Goal: Information Seeking & Learning: Learn about a topic

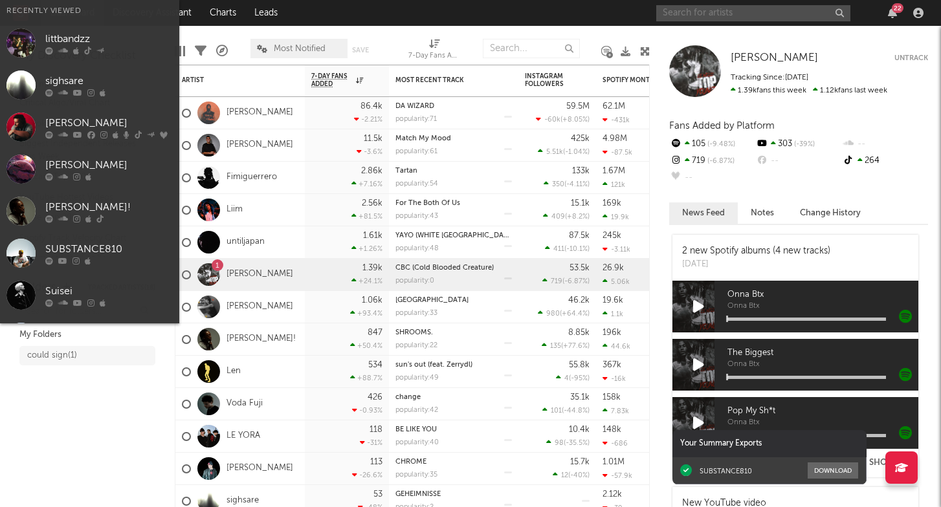
click at [691, 20] on input "text" at bounding box center [753, 13] width 194 height 16
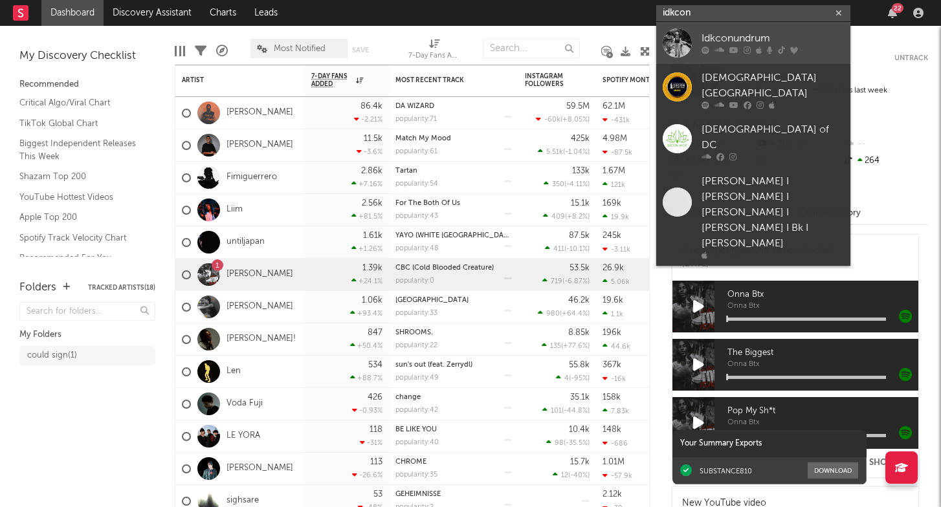
type input "idkcon"
click at [723, 38] on div "Idkconundrum" at bounding box center [772, 39] width 142 height 16
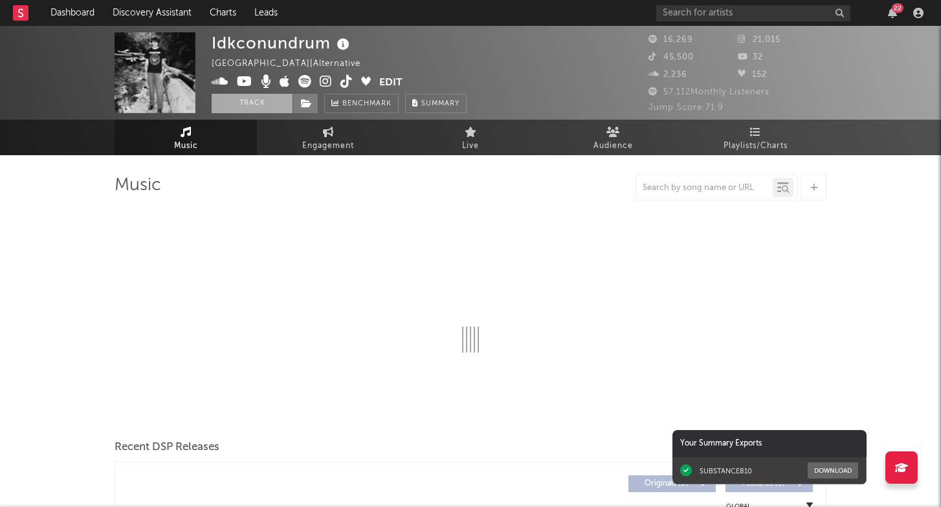
click at [259, 102] on button "Track" at bounding box center [252, 103] width 81 height 19
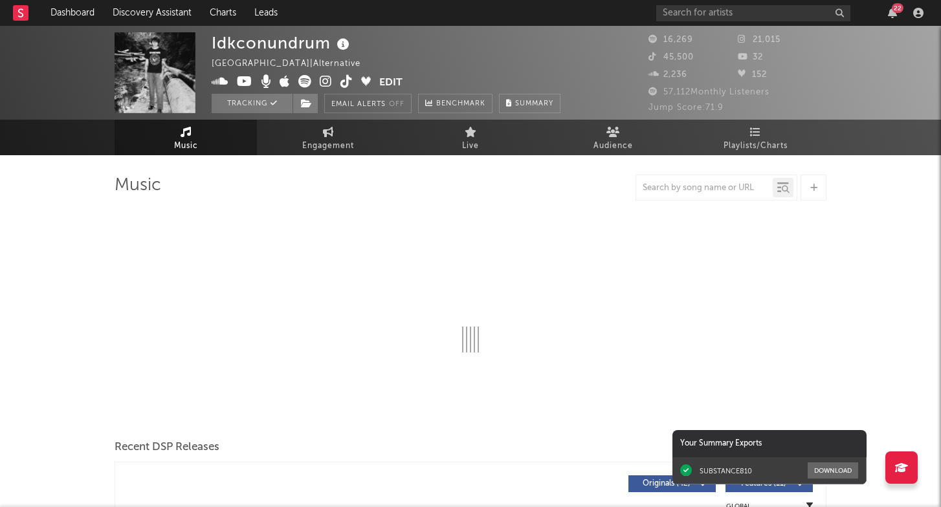
select select "6m"
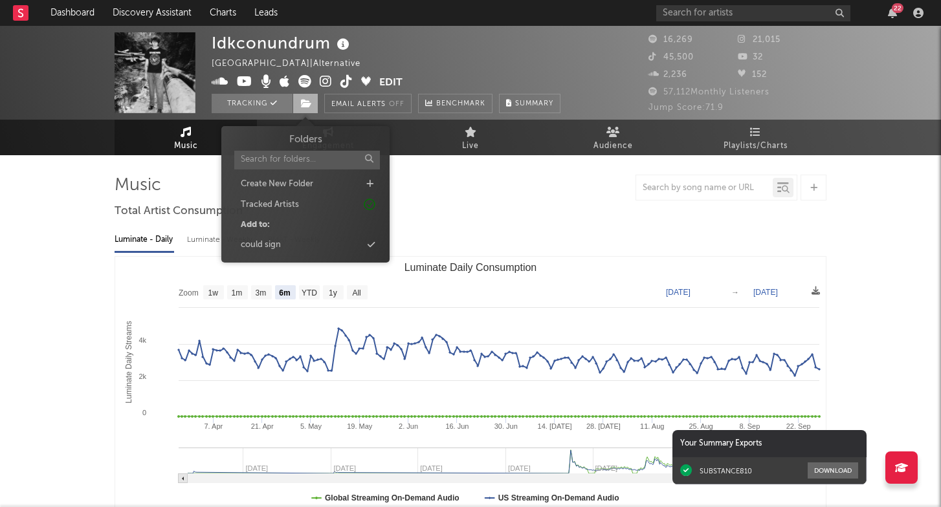
click at [301, 96] on span at bounding box center [305, 103] width 26 height 19
drag, startPoint x: 301, startPoint y: 205, endPoint x: 300, endPoint y: 244, distance: 38.8
click at [300, 244] on div "Folders Create New Folder Tracked Artists Add to: could sign" at bounding box center [305, 193] width 149 height 120
click at [338, 244] on div "could sign" at bounding box center [305, 245] width 149 height 17
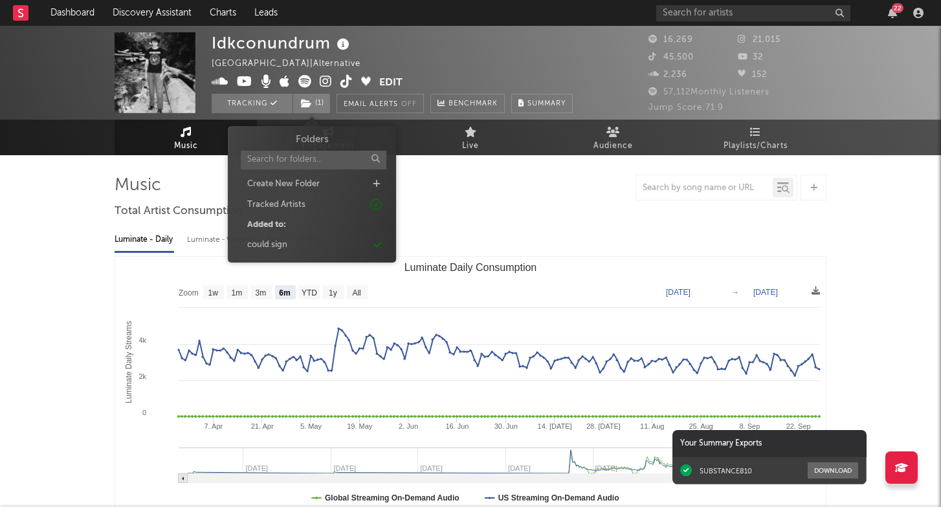
click at [470, 198] on div at bounding box center [471, 188] width 712 height 26
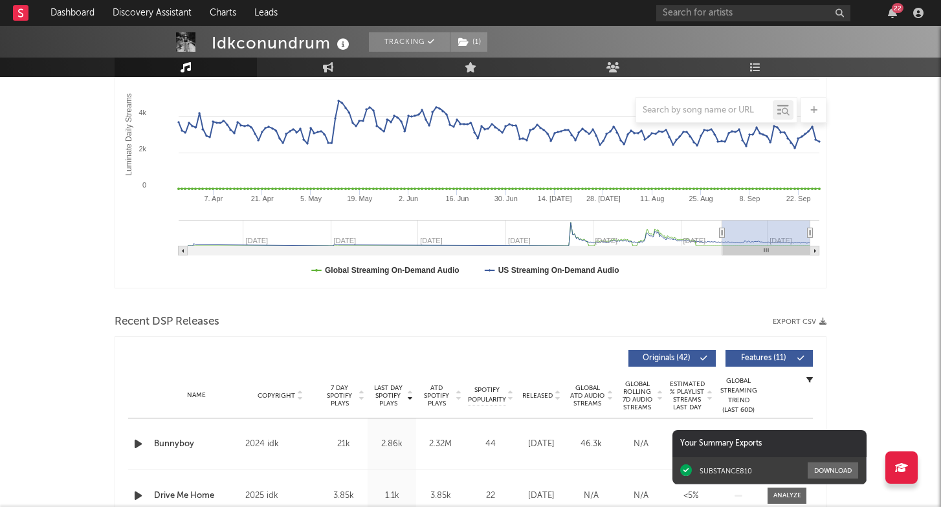
click at [425, 355] on div at bounding box center [299, 358] width 342 height 17
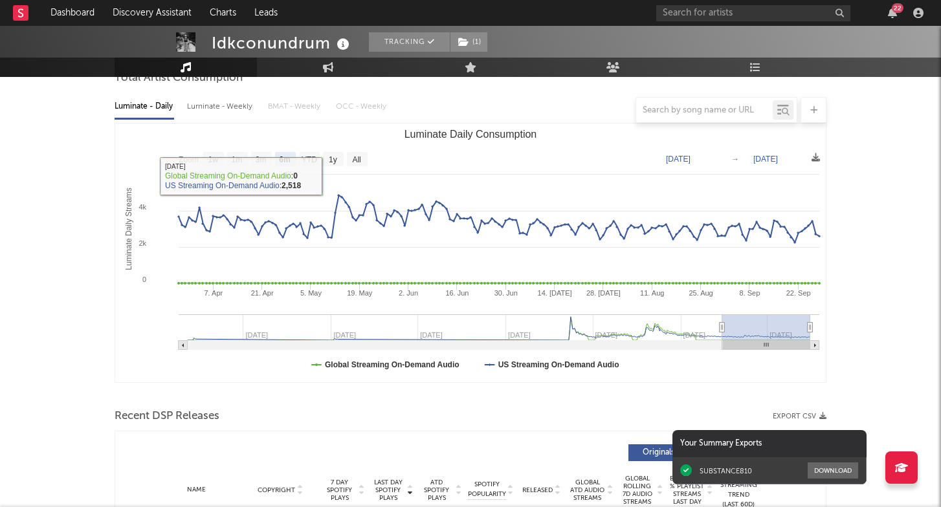
scroll to position [130, 0]
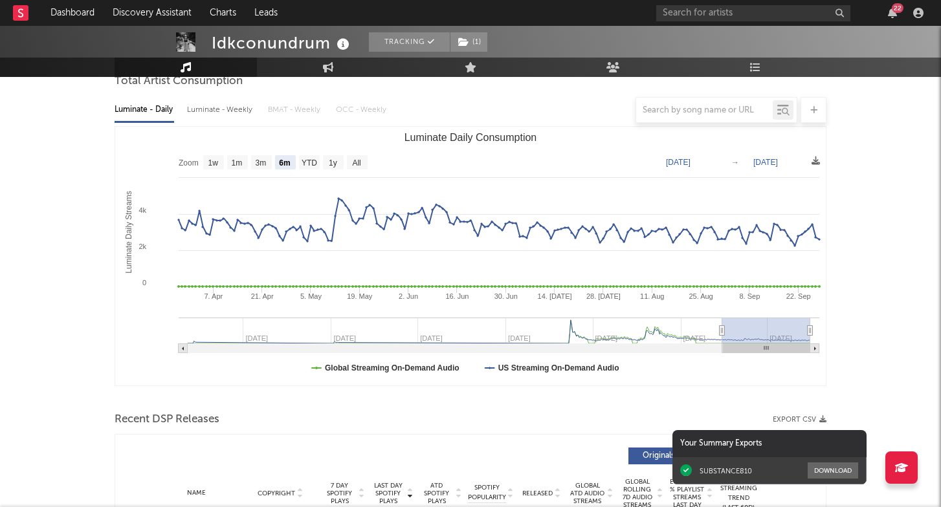
click at [232, 107] on div at bounding box center [471, 110] width 712 height 26
click at [243, 107] on div at bounding box center [471, 110] width 712 height 26
click at [244, 111] on div at bounding box center [471, 110] width 712 height 26
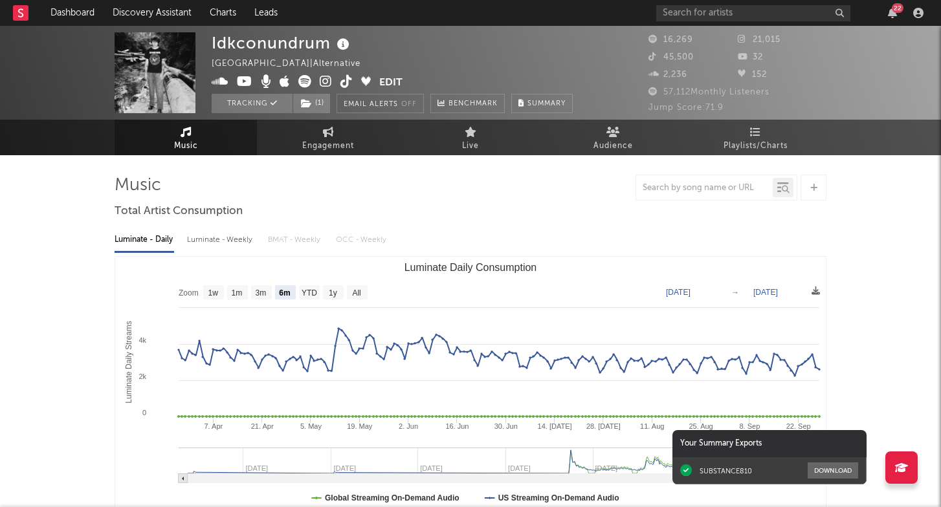
scroll to position [0, 0]
click at [219, 243] on div "Luminate - Weekly" at bounding box center [221, 240] width 68 height 22
select select "6m"
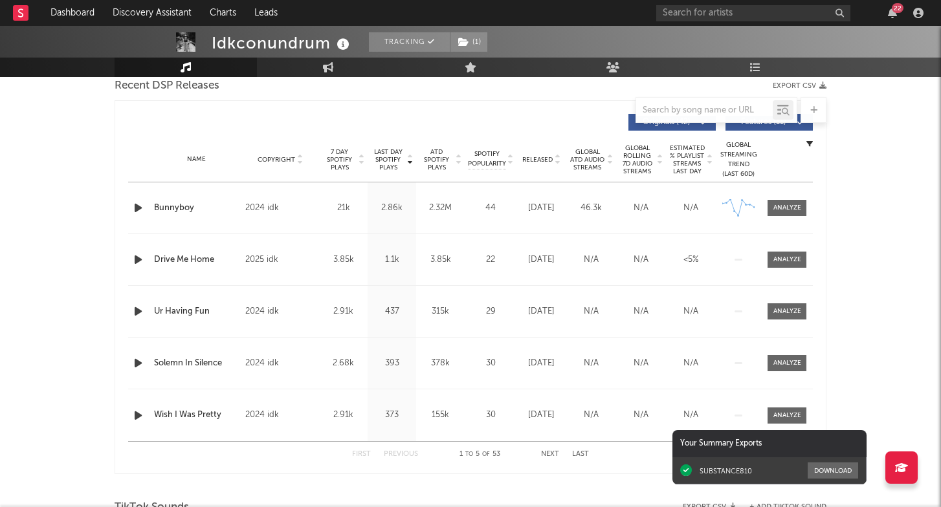
scroll to position [481, 0]
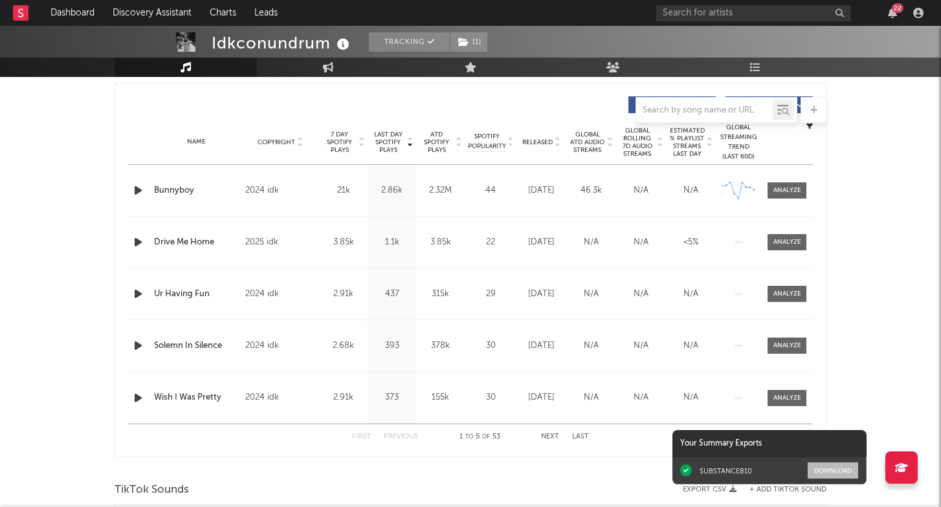
click at [847, 468] on button "Download" at bounding box center [832, 471] width 50 height 16
click at [198, 431] on div "An error occurred. We've been notified and are working on a solution." at bounding box center [109, 451] width 182 height 54
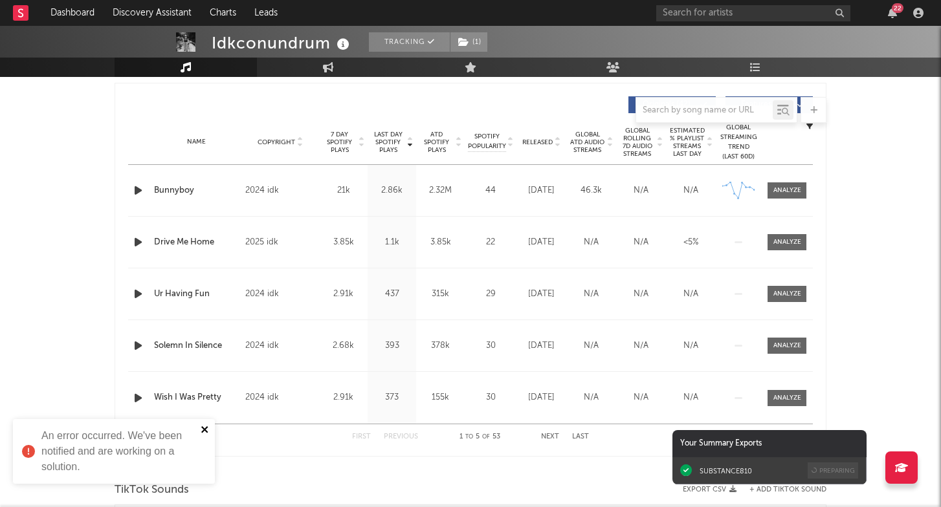
click at [201, 427] on icon "close" at bounding box center [205, 429] width 9 height 10
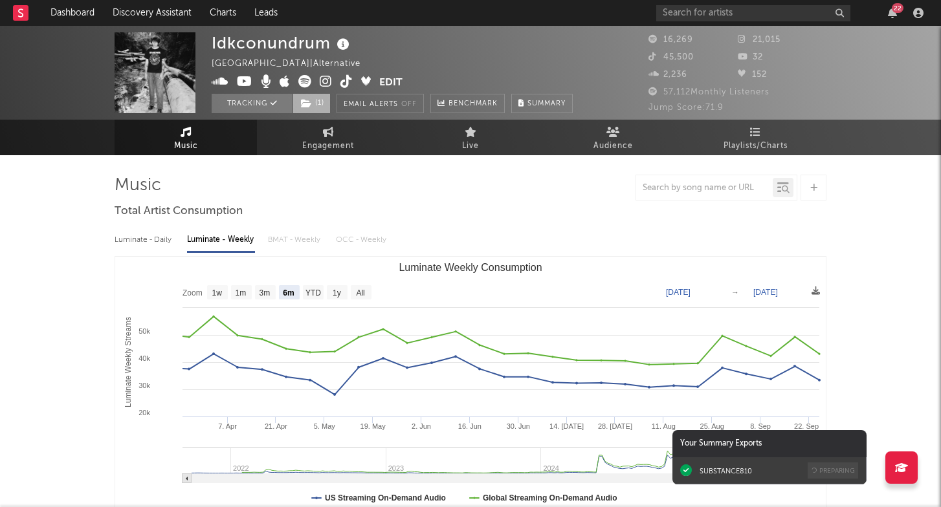
scroll to position [0, 0]
drag, startPoint x: 607, startPoint y: 155, endPoint x: 586, endPoint y: 186, distance: 37.7
click at [344, 149] on span "Engagement" at bounding box center [328, 146] width 52 height 16
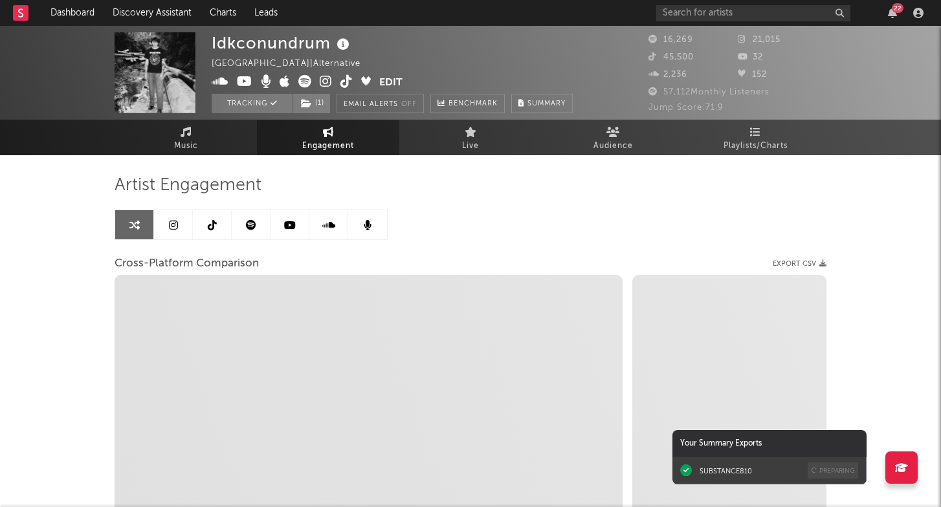
select select "1w"
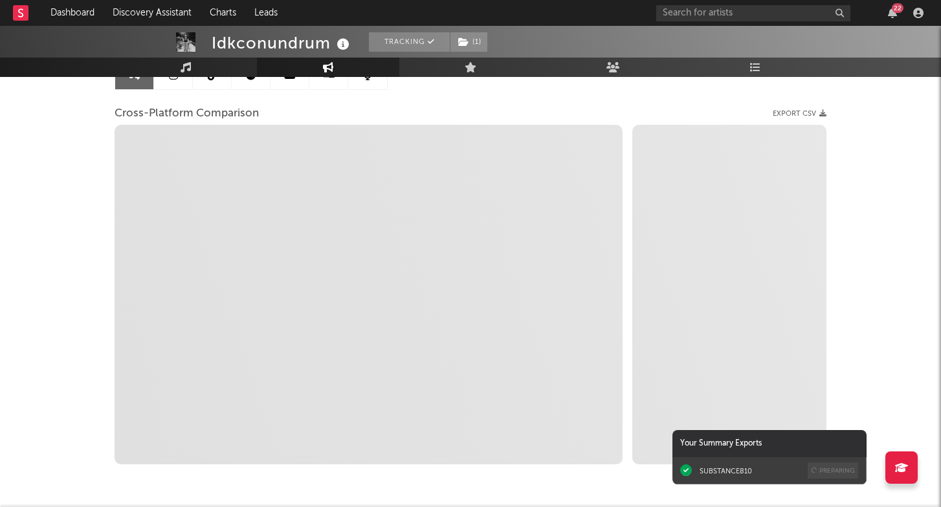
scroll to position [151, 0]
select select "1m"
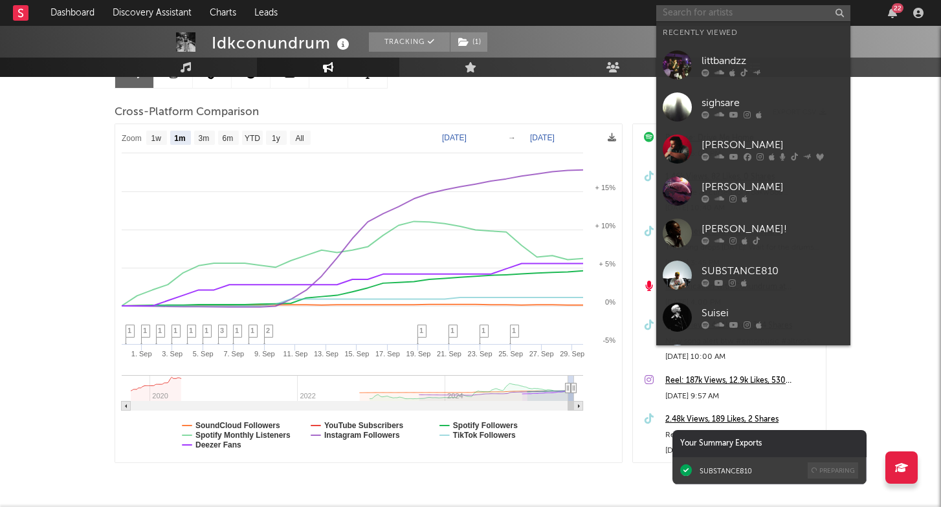
click at [847, 16] on input "text" at bounding box center [753, 13] width 194 height 16
